Goal: Task Accomplishment & Management: Use online tool/utility

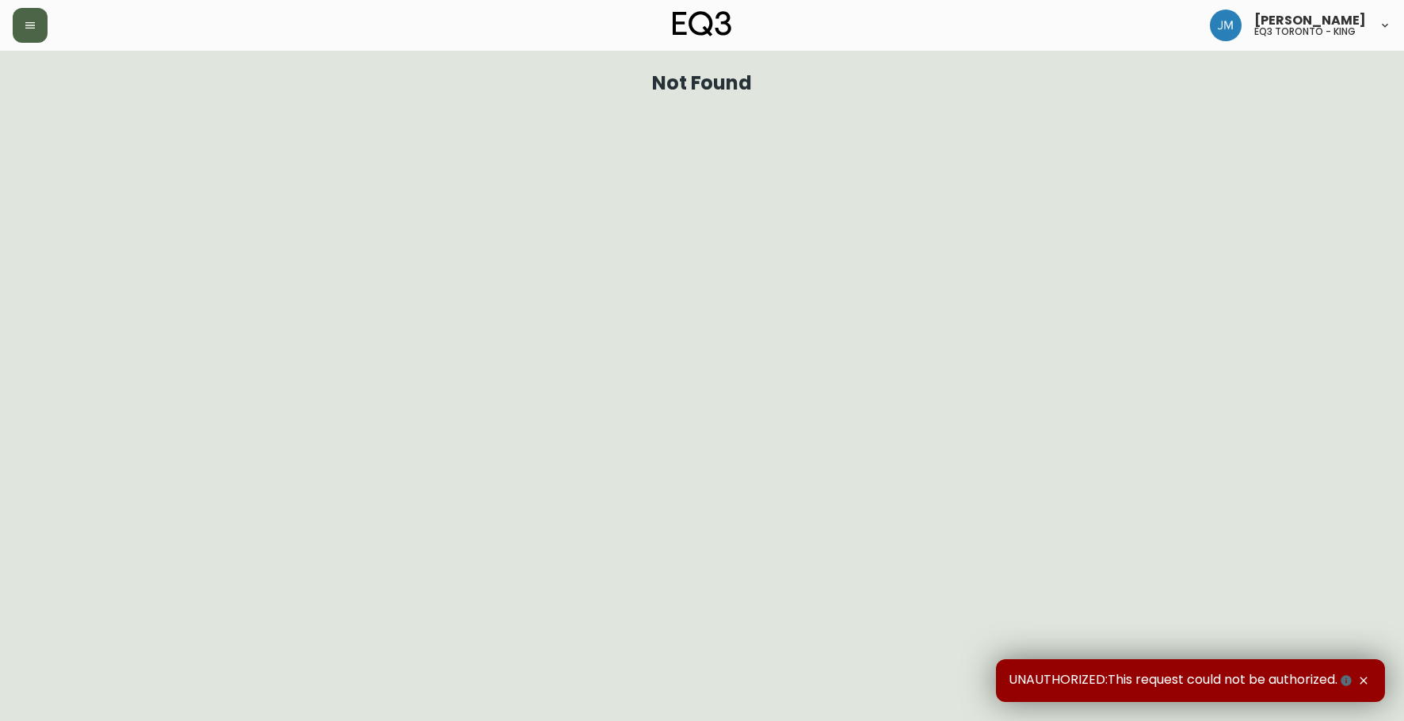
click at [44, 21] on button "button" at bounding box center [30, 25] width 35 height 35
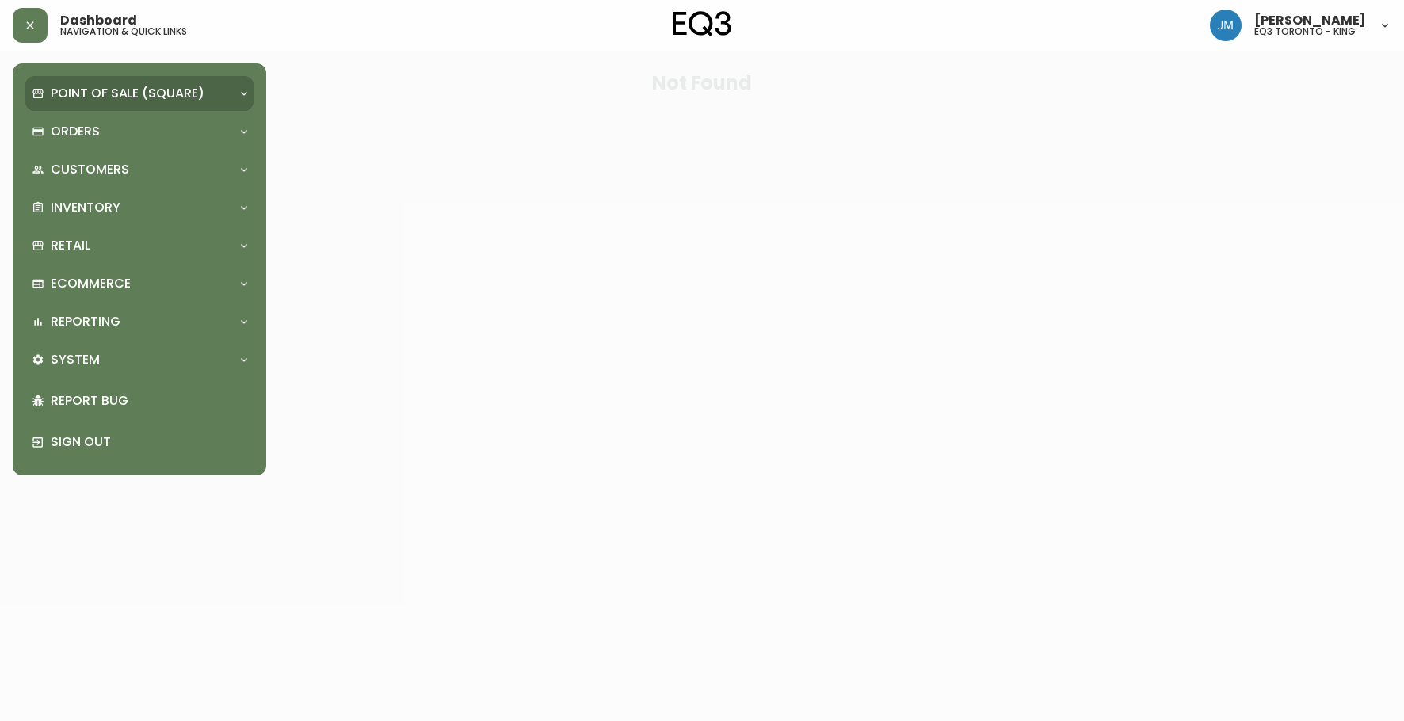
click at [82, 95] on p "Point of Sale (Square)" at bounding box center [128, 93] width 154 height 17
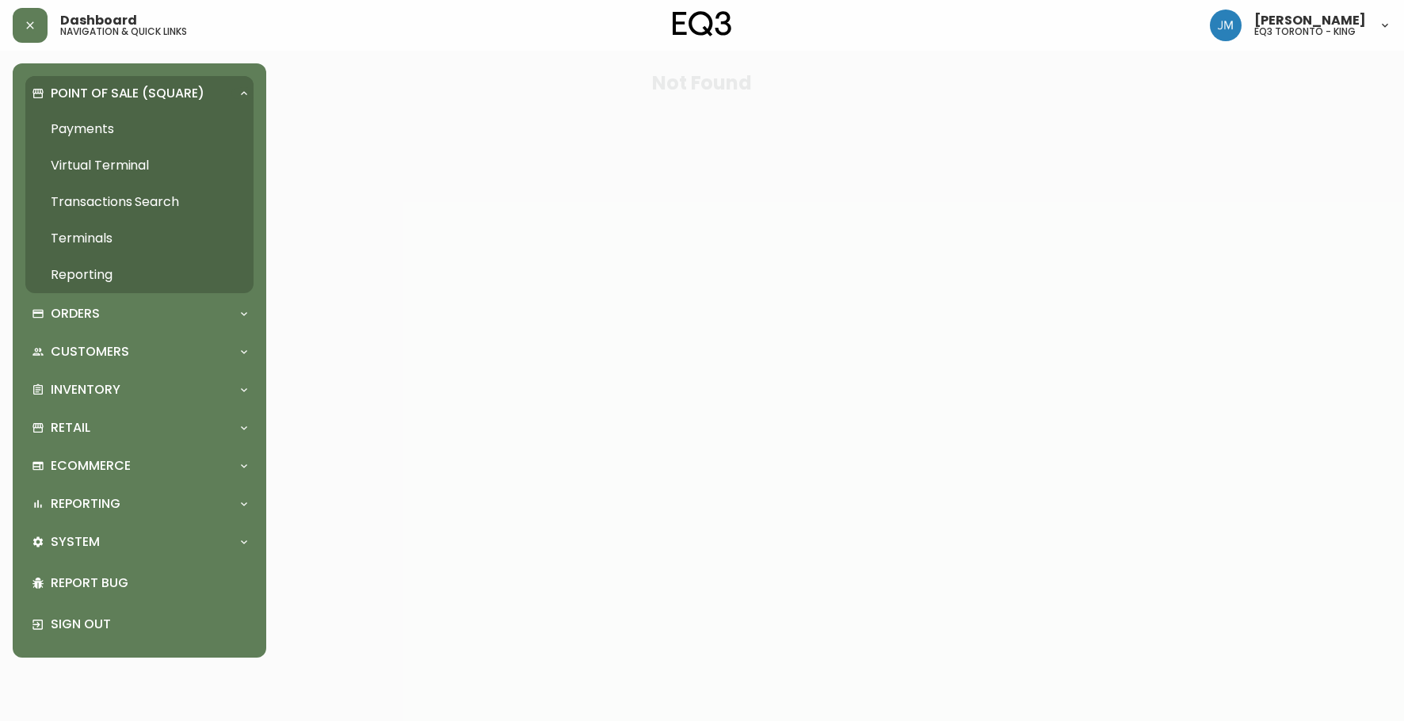
click at [104, 135] on link "Payments" at bounding box center [139, 129] width 228 height 36
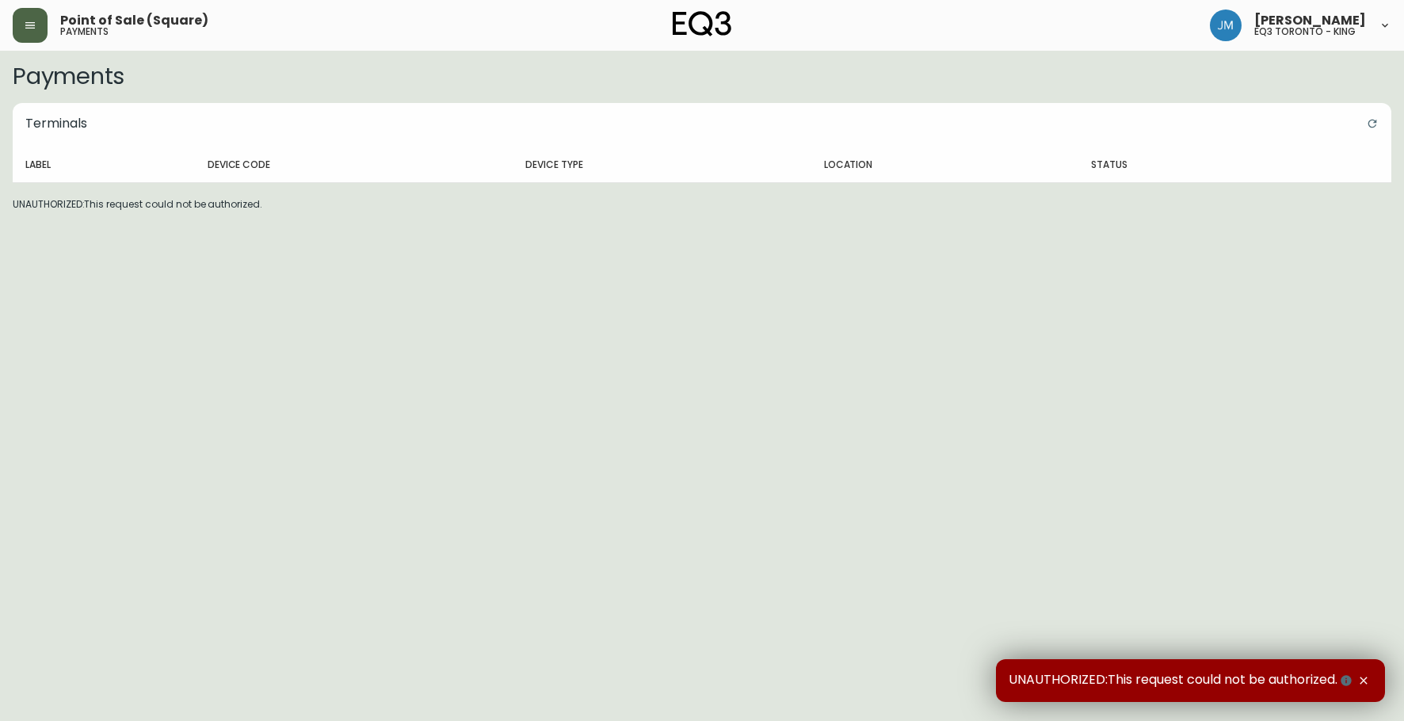
click at [39, 20] on button "button" at bounding box center [30, 25] width 35 height 35
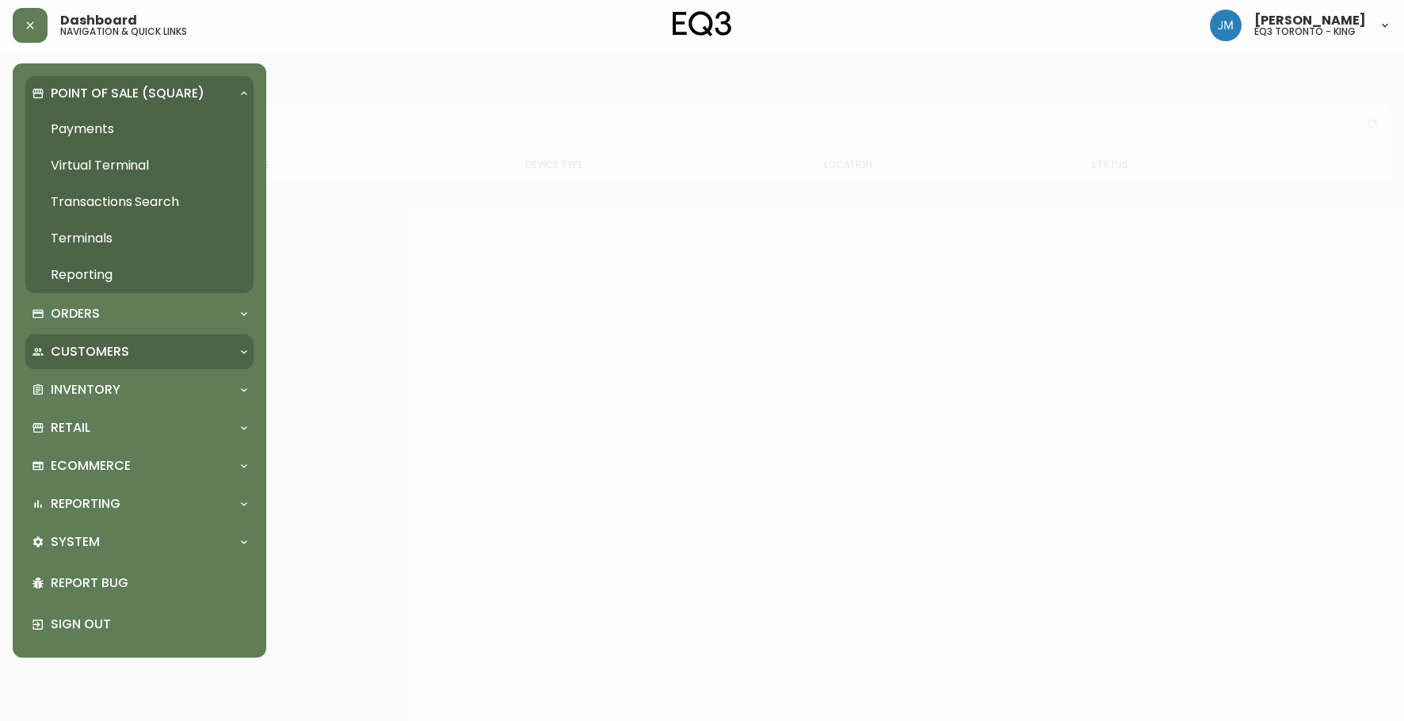
click at [73, 365] on div "Customers" at bounding box center [139, 351] width 228 height 35
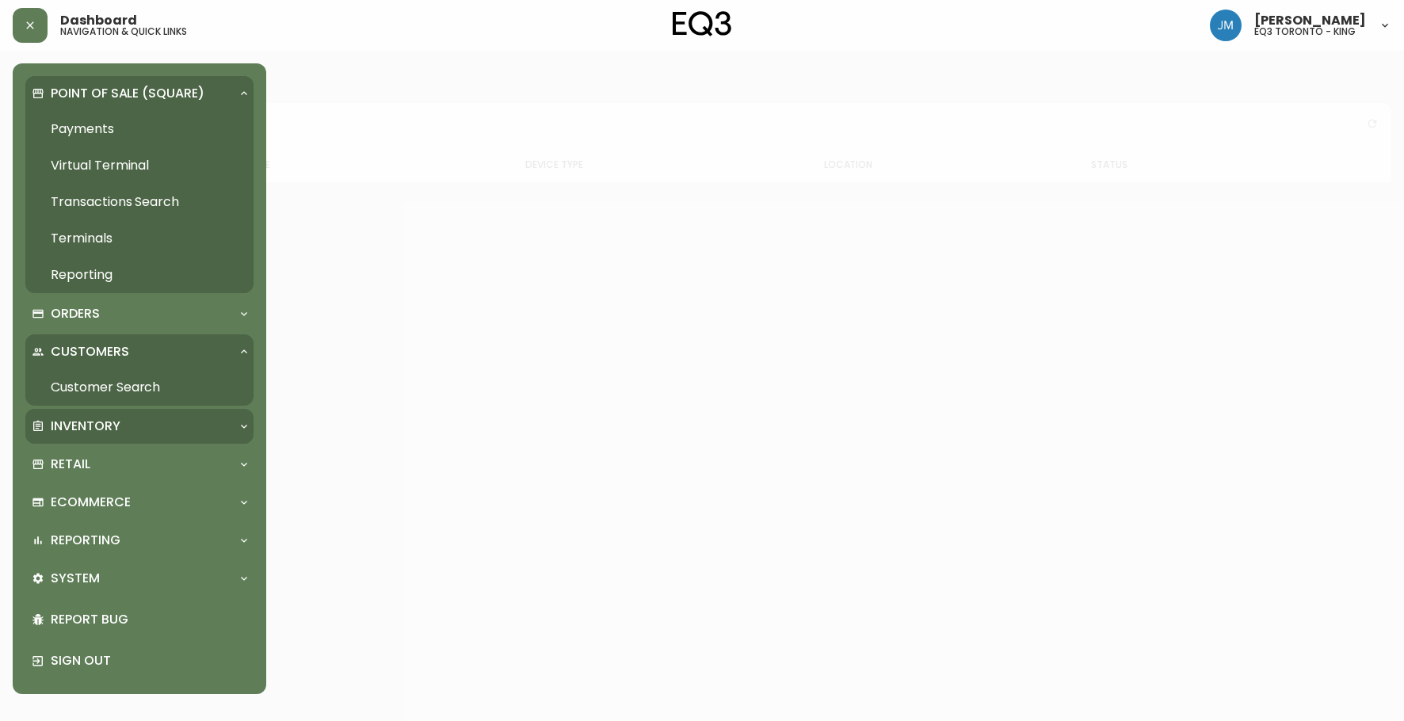
click at [66, 414] on div "Inventory" at bounding box center [139, 426] width 228 height 35
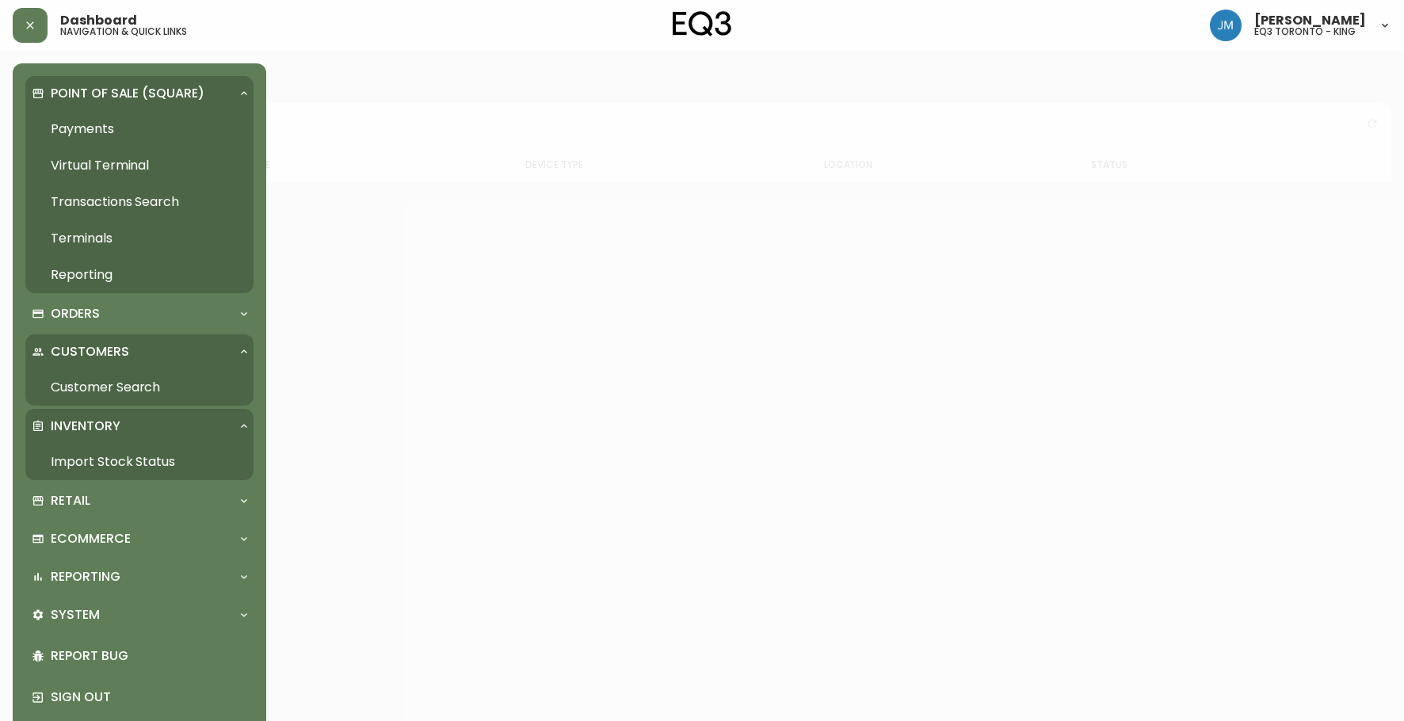
click at [85, 456] on link "Import Stock Status" at bounding box center [139, 462] width 228 height 36
